Goal: Information Seeking & Learning: Learn about a topic

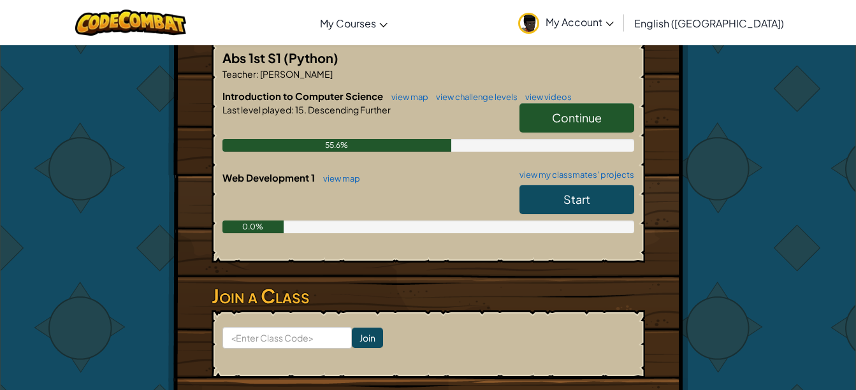
scroll to position [277, 0]
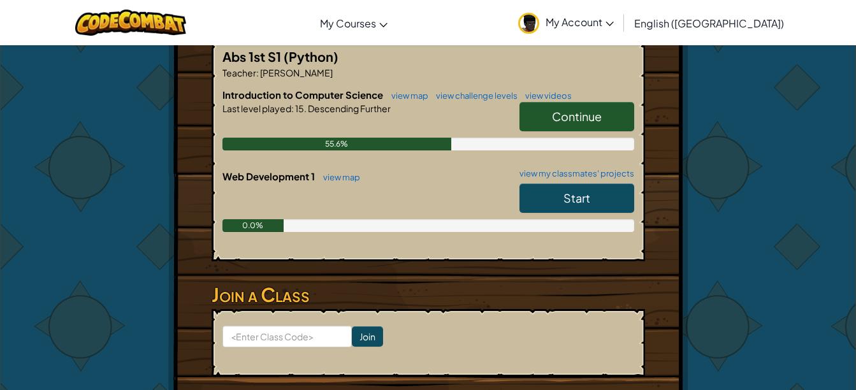
click at [572, 191] on span "Start" at bounding box center [577, 198] width 27 height 15
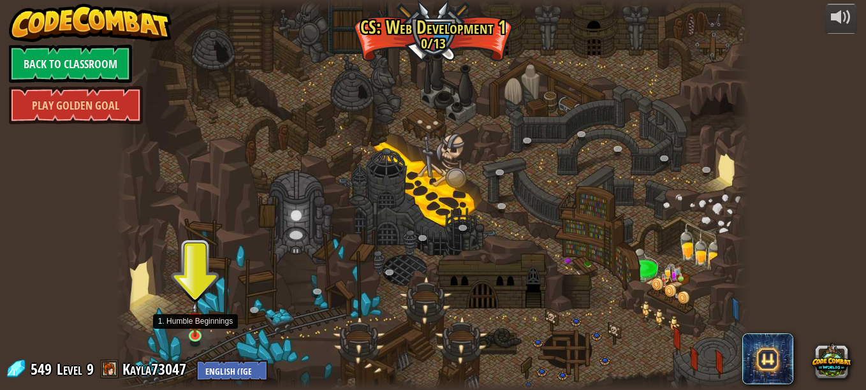
click at [192, 330] on img at bounding box center [194, 319] width 15 height 34
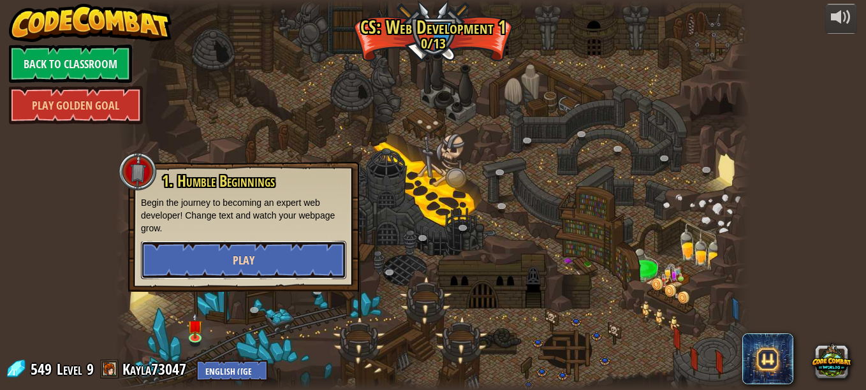
click at [235, 266] on span "Play" at bounding box center [244, 260] width 22 height 16
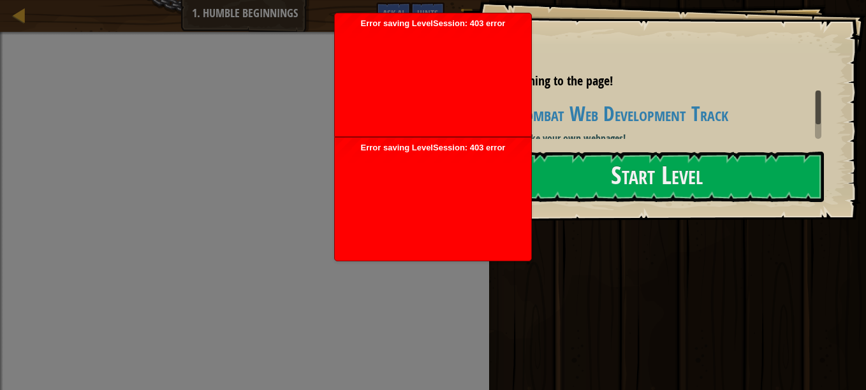
click at [500, 237] on div at bounding box center [433, 204] width 184 height 102
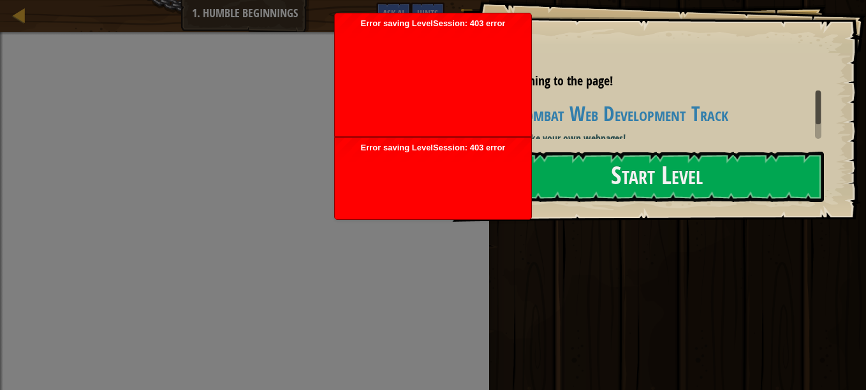
click at [499, 234] on div at bounding box center [657, 229] width 334 height 29
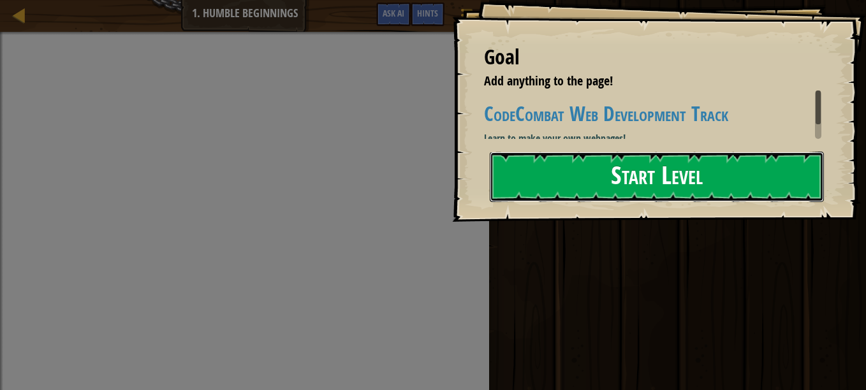
click at [671, 182] on button "Start Level" at bounding box center [657, 177] width 334 height 50
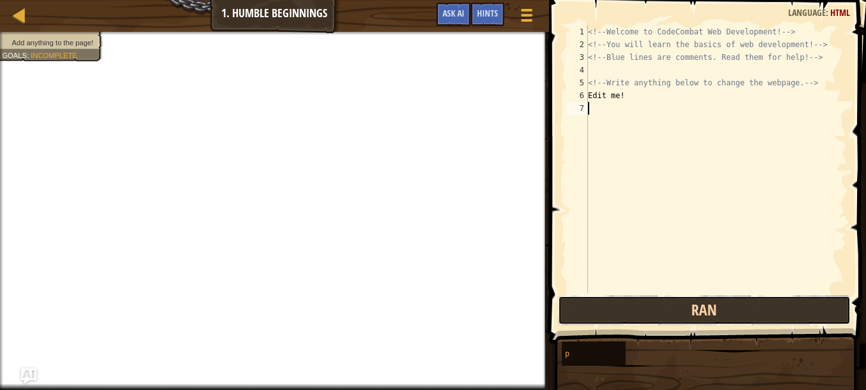
click at [702, 319] on span "Ran" at bounding box center [703, 310] width 25 height 20
click at [667, 319] on button "Ran" at bounding box center [704, 310] width 293 height 29
click at [715, 319] on button "Run ⇧↵" at bounding box center [704, 310] width 293 height 29
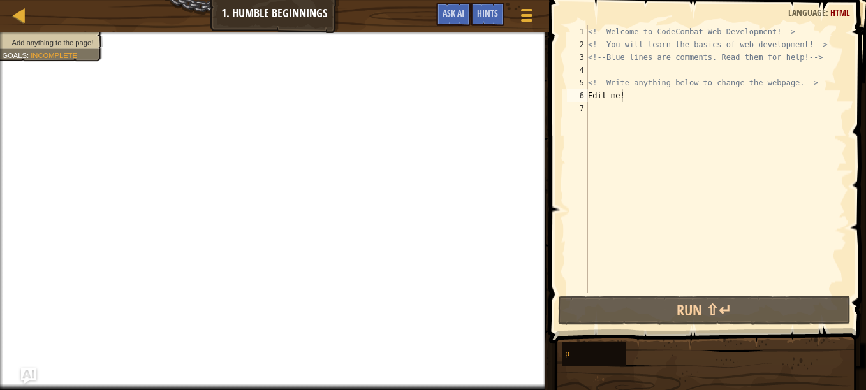
click at [718, 57] on div "<!-- Welcome to CodeCombat Web Development! --> <!-- You will learn the basics …" at bounding box center [715, 171] width 261 height 293
click at [694, 98] on div "<!-- Welcome to CodeCombat Web Development! --> <!-- You will learn the basics …" at bounding box center [715, 171] width 261 height 293
type textarea "Edit me"
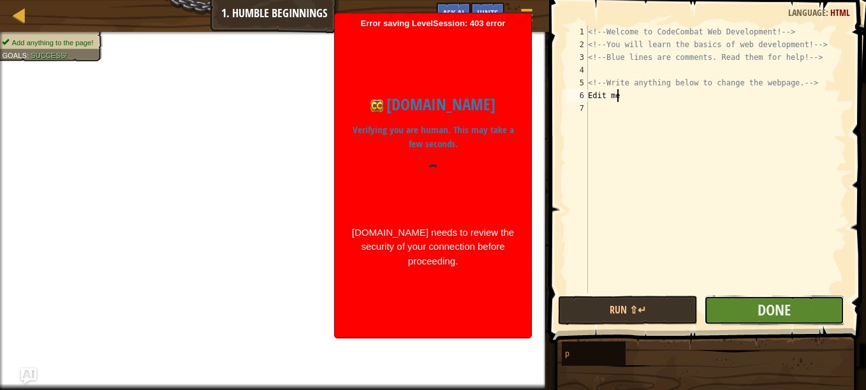
click at [831, 315] on button "Done" at bounding box center [774, 310] width 140 height 29
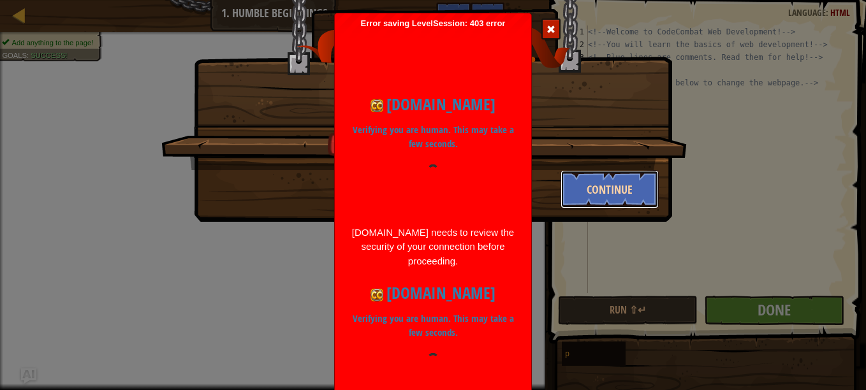
click at [635, 194] on button "Continue" at bounding box center [609, 189] width 99 height 38
